Goal: Task Accomplishment & Management: Use online tool/utility

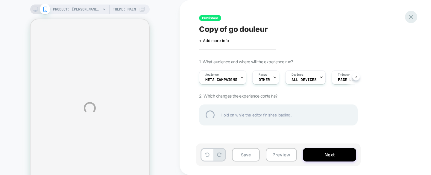
click at [411, 19] on div at bounding box center [411, 17] width 12 height 12
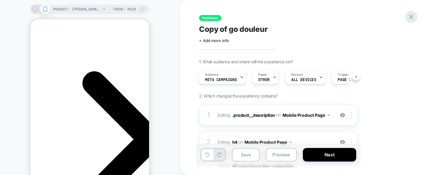
click at [411, 17] on icon at bounding box center [411, 17] width 4 height 4
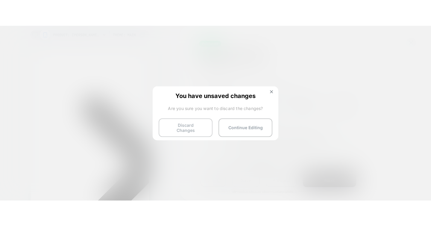
scroll to position [0, 84]
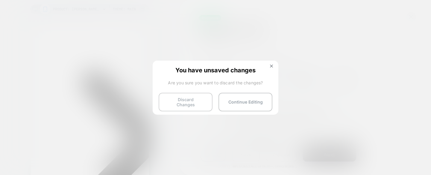
click at [189, 96] on button "Discard Changes" at bounding box center [186, 102] width 54 height 19
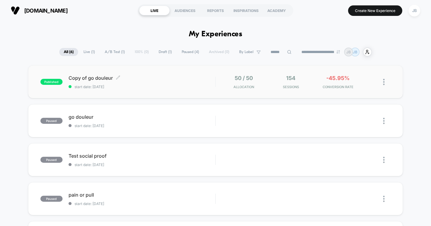
click at [198, 83] on div "Copy of go douleur Click to edit experience details Click to edit experience de…" at bounding box center [142, 82] width 147 height 14
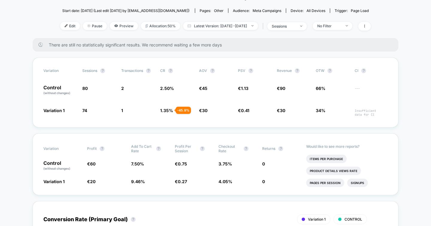
scroll to position [64, 0]
